Goal: Information Seeking & Learning: Learn about a topic

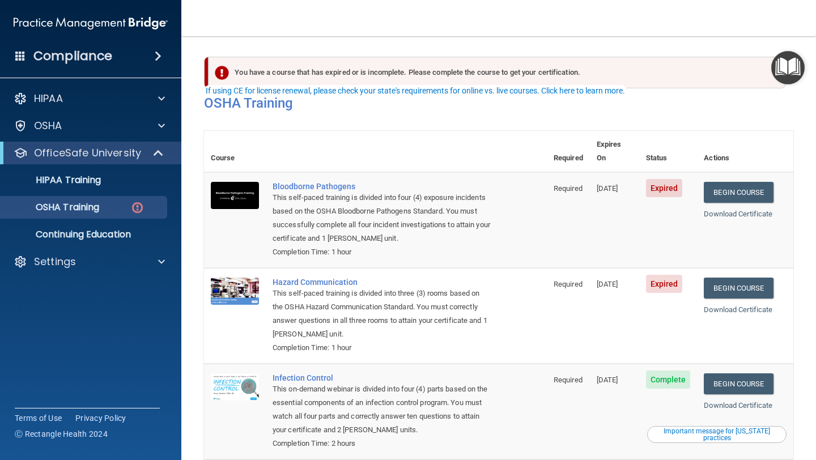
scroll to position [31, 0]
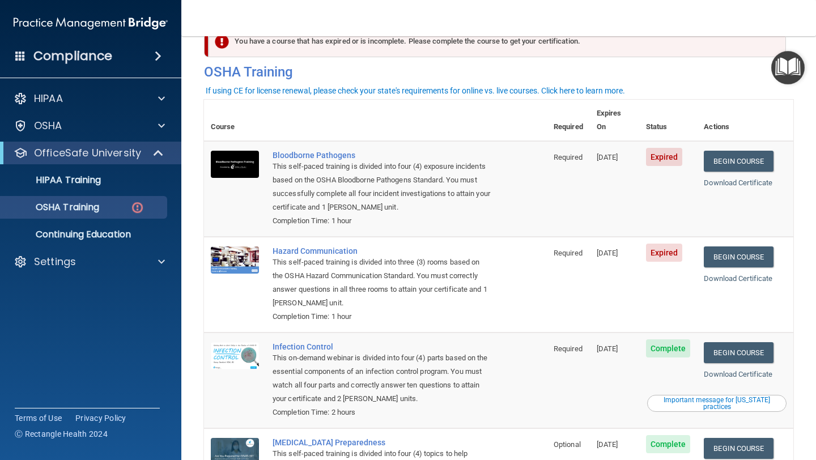
click at [106, 208] on div "OSHA Training" at bounding box center [84, 207] width 155 height 11
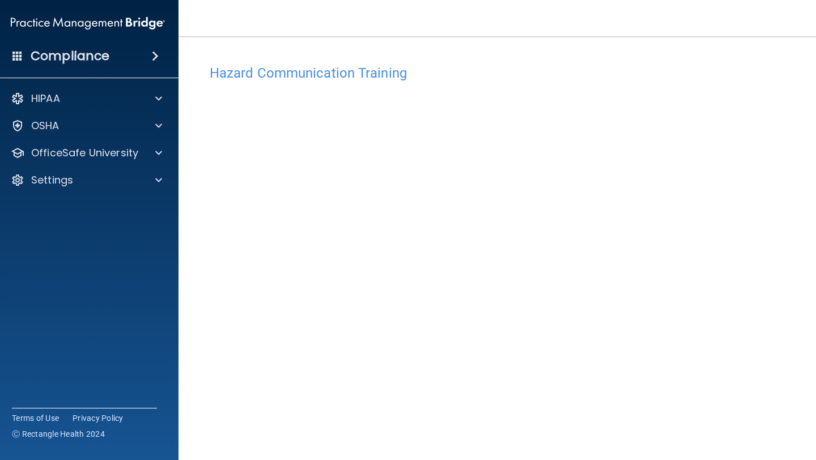
click at [799, 285] on main "Hazard Communication Training This course doesn’t expire until [DATE]. Are you …" at bounding box center [499, 248] width 640 height 424
click at [799, 285] on main "Hazard Communication Training This course doesn’t expire until 05/01/2025. Are …" at bounding box center [499, 248] width 640 height 424
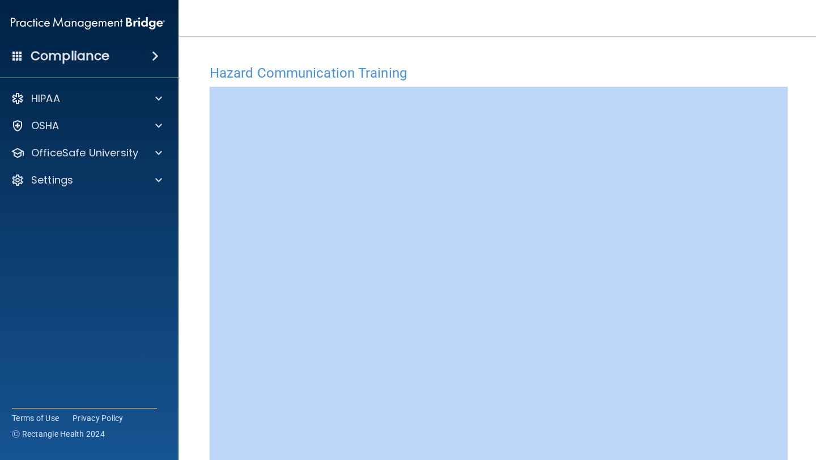
click at [799, 285] on main "Hazard Communication Training This course doesn’t expire until 05/01/2025. Are …" at bounding box center [499, 248] width 640 height 424
click at [794, 284] on div "Hazard Communication Training This course doesn’t expire until 05/01/2025. Are …" at bounding box center [498, 268] width 595 height 418
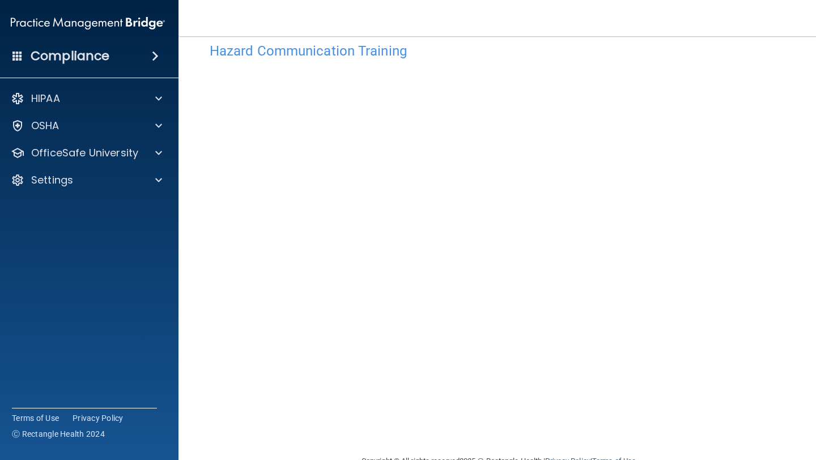
scroll to position [24, 0]
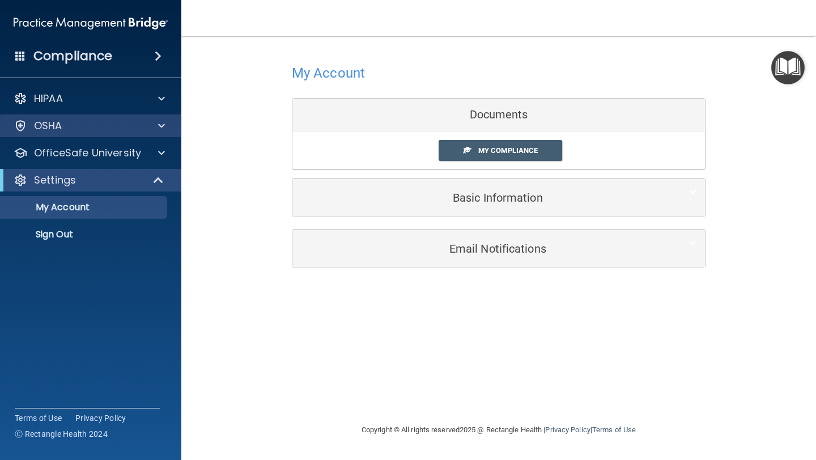
click at [128, 137] on div "OSHA" at bounding box center [91, 125] width 182 height 23
click at [144, 126] on div "OSHA" at bounding box center [75, 126] width 141 height 14
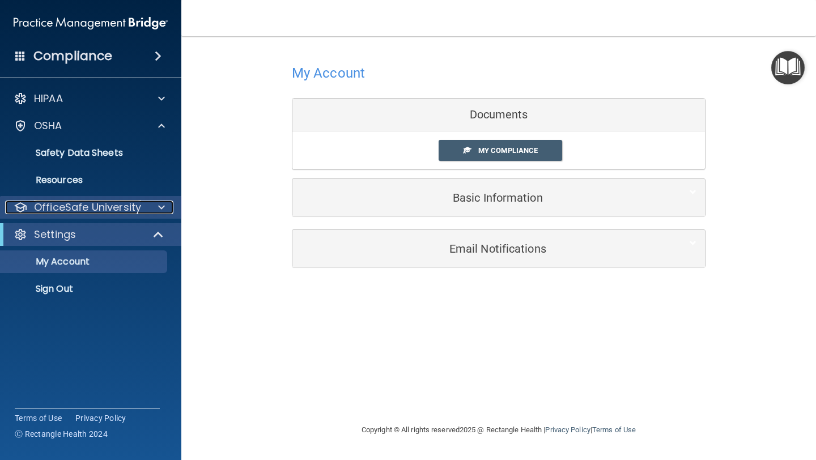
click at [124, 206] on p "OfficeSafe University" at bounding box center [87, 208] width 107 height 14
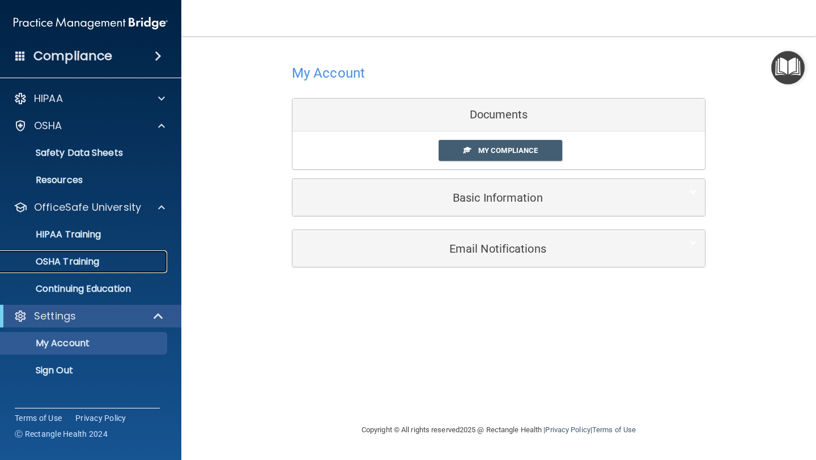
click at [116, 262] on div "OSHA Training" at bounding box center [84, 261] width 155 height 11
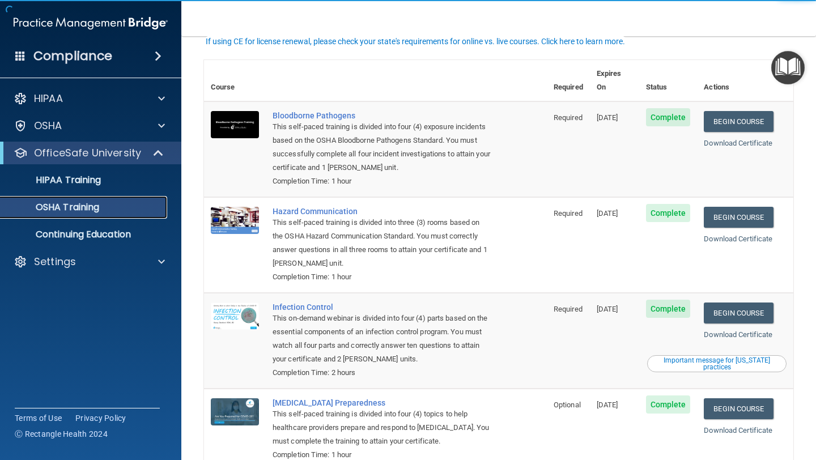
scroll to position [52, 0]
